Goal: Information Seeking & Learning: Learn about a topic

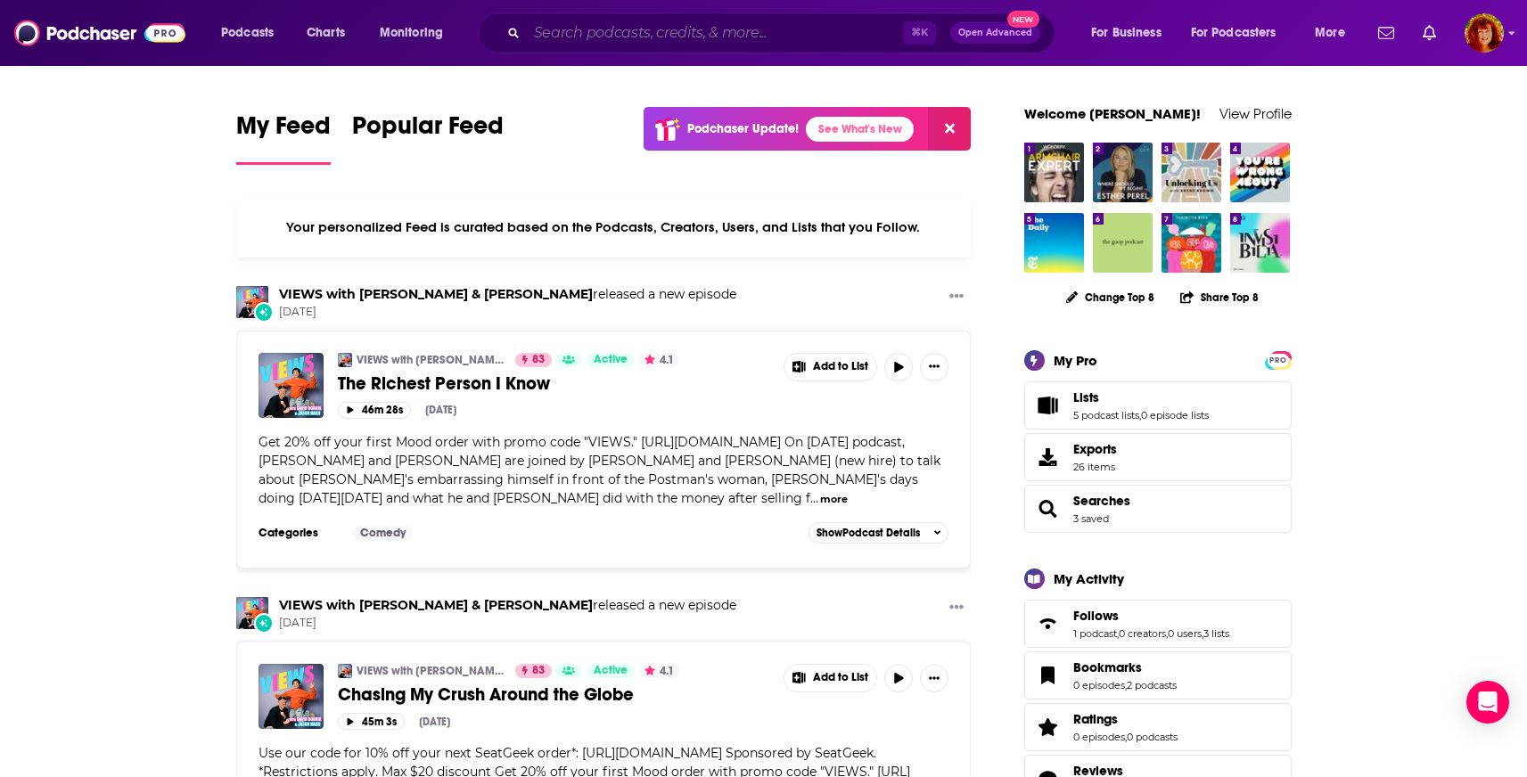
click at [629, 28] on input "Search podcasts, credits, & more..." at bounding box center [715, 33] width 376 height 29
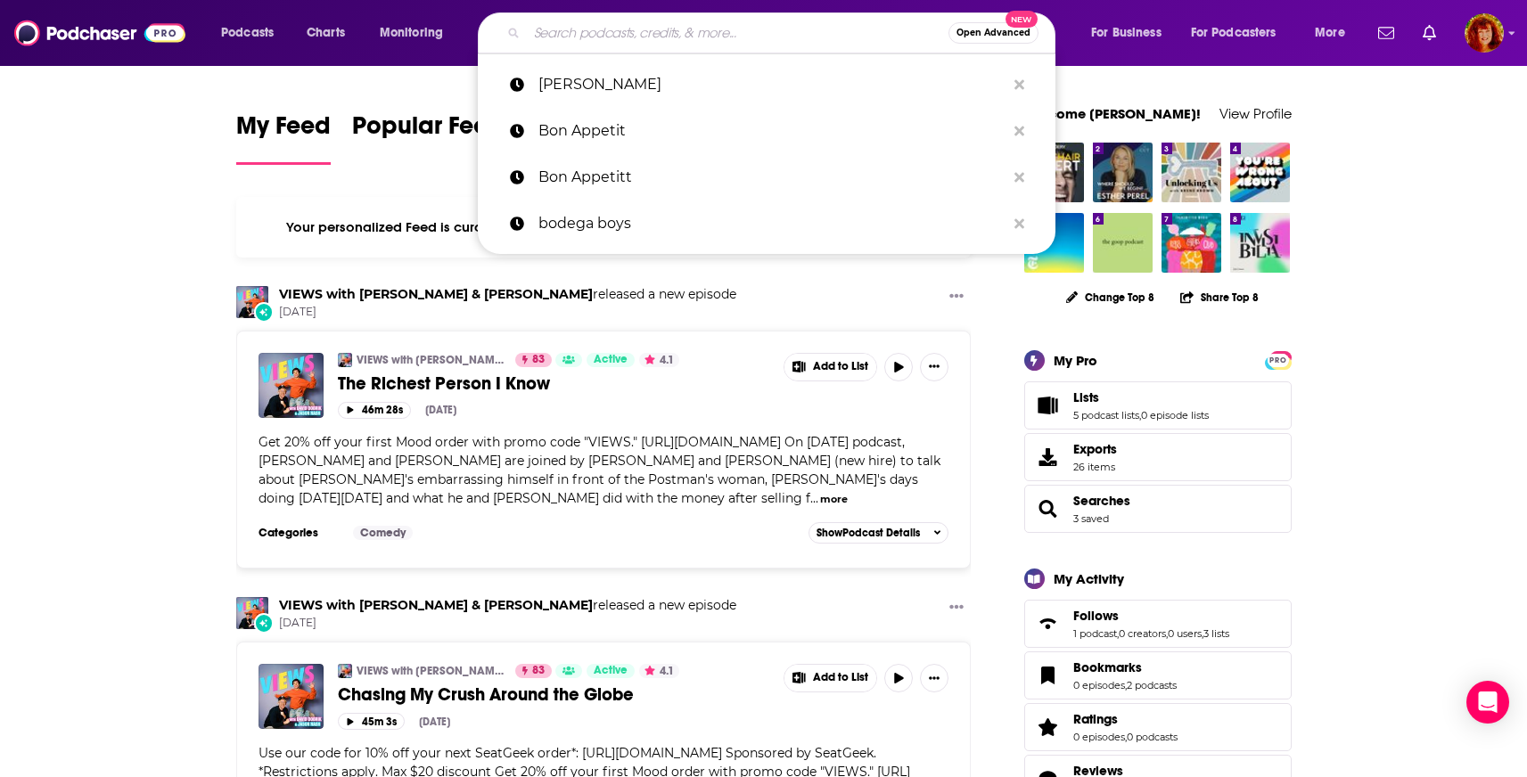
paste input "Skip Intro with [PERSON_NAME]"
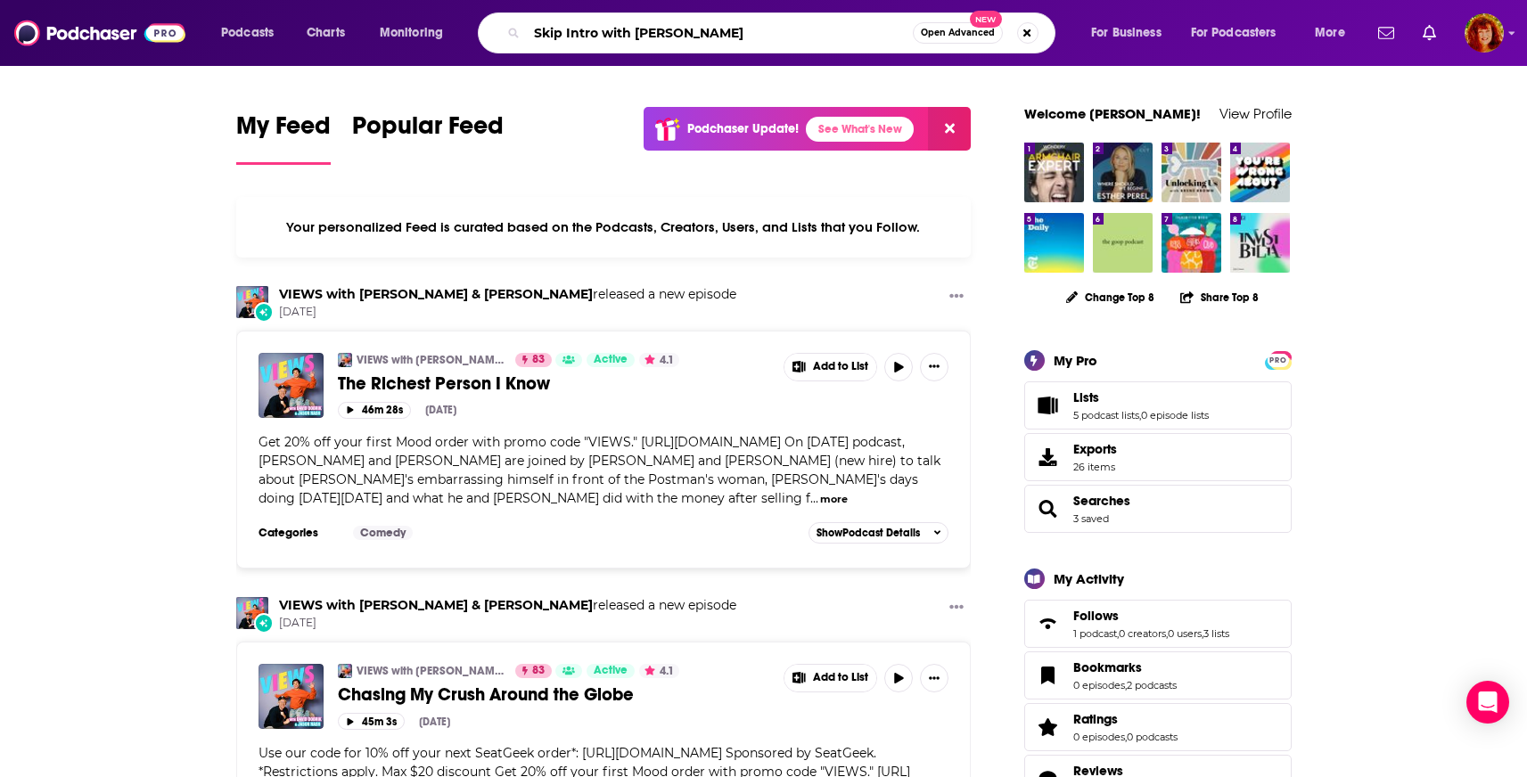
type input "Skip Intro with [PERSON_NAME]"
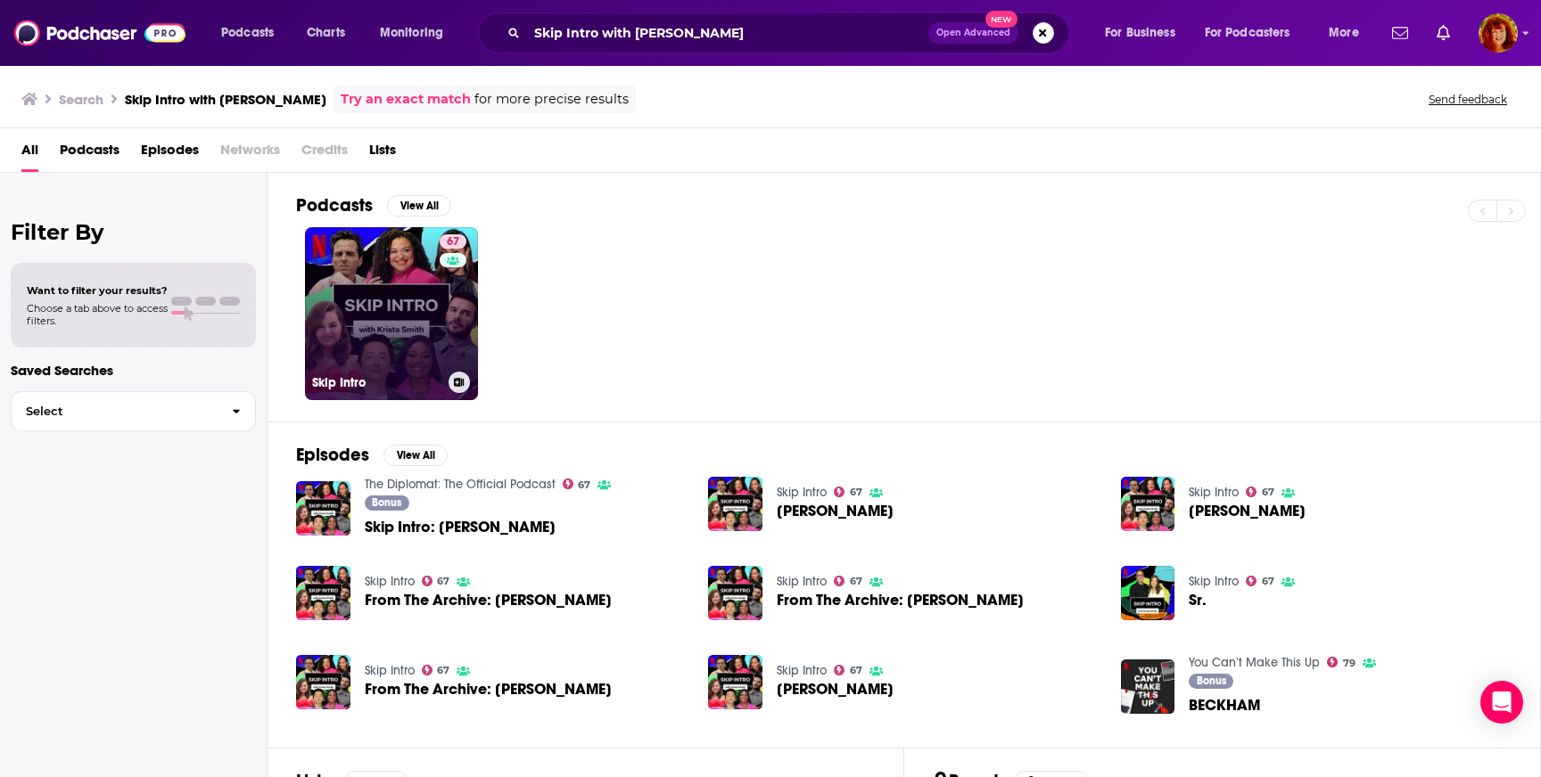
click at [405, 329] on link "67 Skip Intro" at bounding box center [391, 313] width 173 height 173
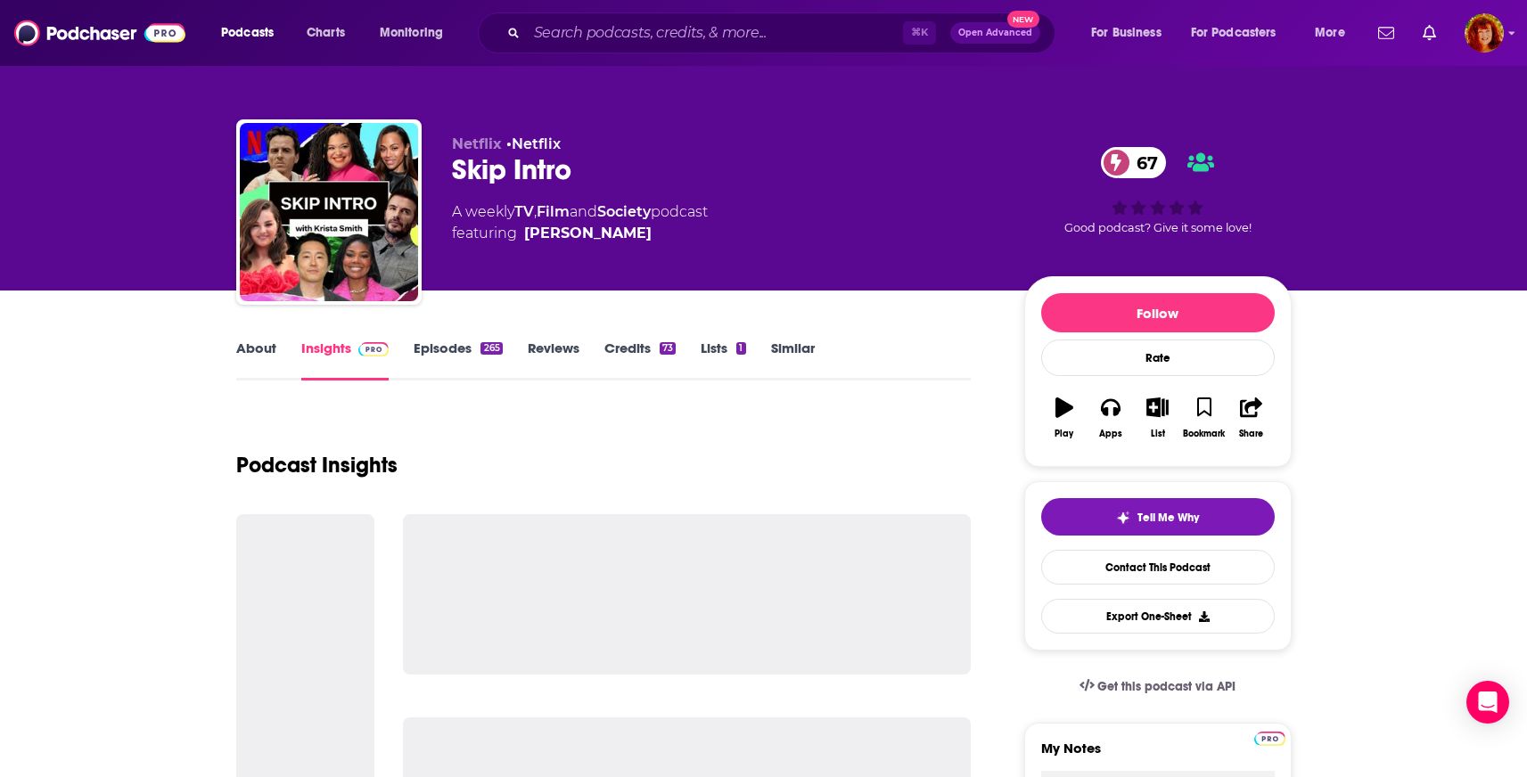
click at [323, 355] on link "Insights" at bounding box center [345, 360] width 88 height 41
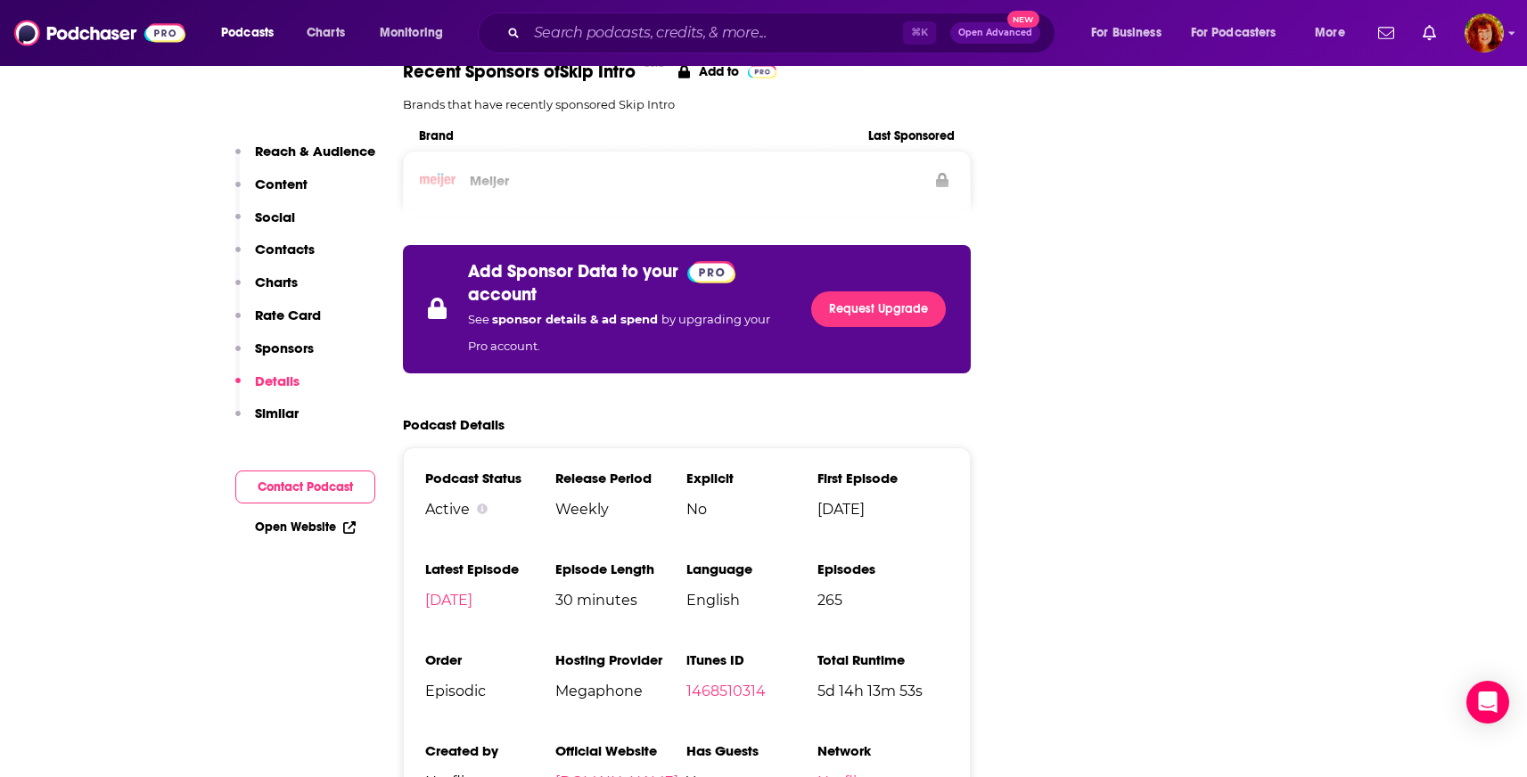
scroll to position [3040, 0]
